Goal: Find specific page/section: Find specific page/section

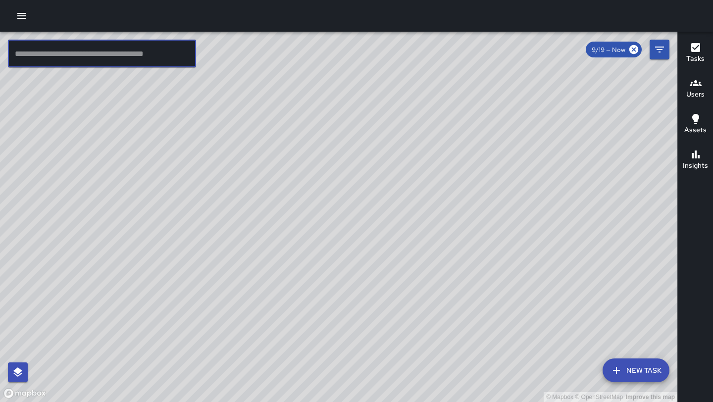
click at [176, 49] on input "text" at bounding box center [102, 54] width 188 height 28
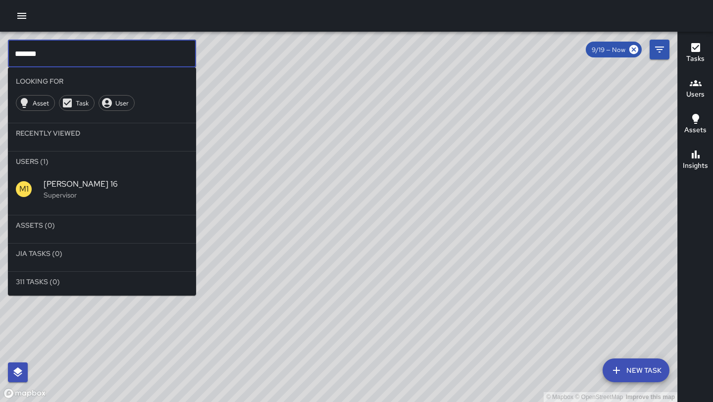
click at [91, 181] on span "[PERSON_NAME] 16" at bounding box center [116, 184] width 145 height 12
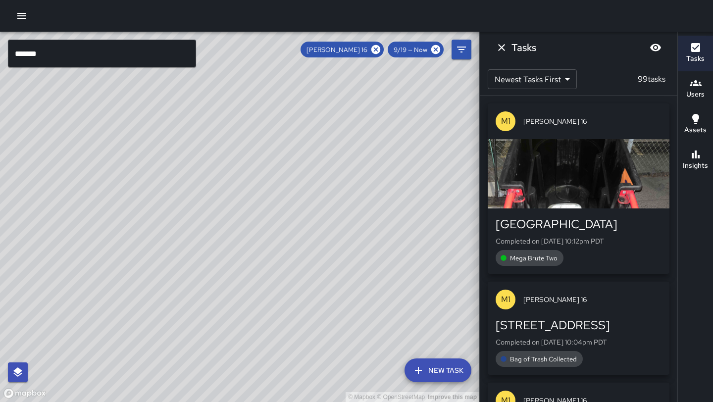
click at [51, 56] on input "*******" at bounding box center [102, 54] width 188 height 28
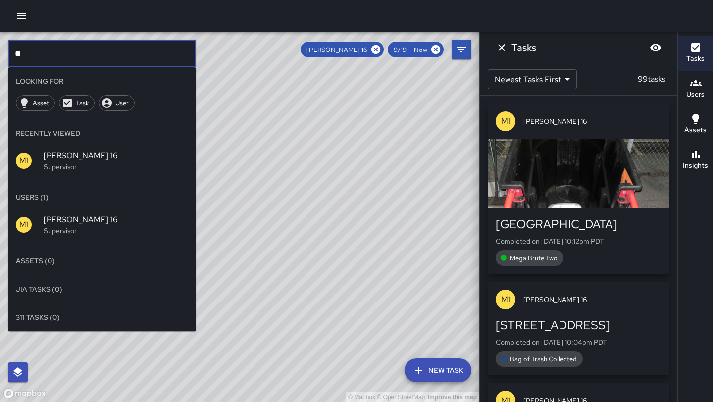
type input "*"
